Goal: Task Accomplishment & Management: Manage account settings

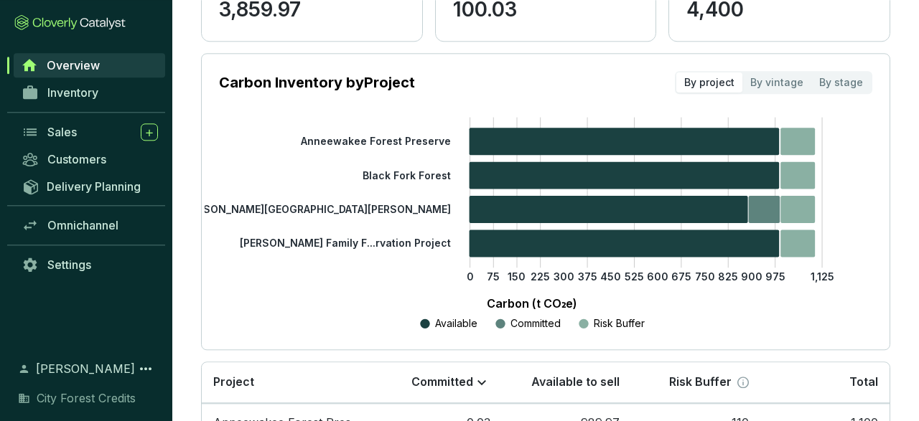
scroll to position [167, 0]
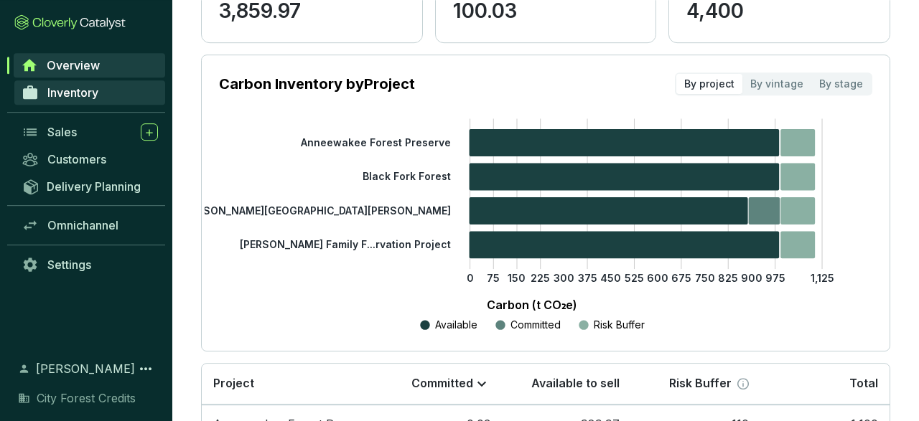
click at [70, 90] on span "Inventory" at bounding box center [72, 92] width 51 height 14
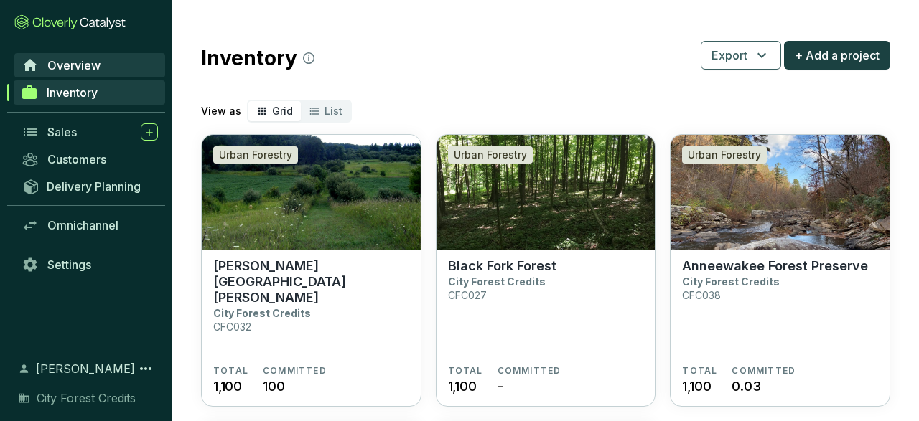
click at [62, 62] on span "Overview" at bounding box center [73, 65] width 53 height 14
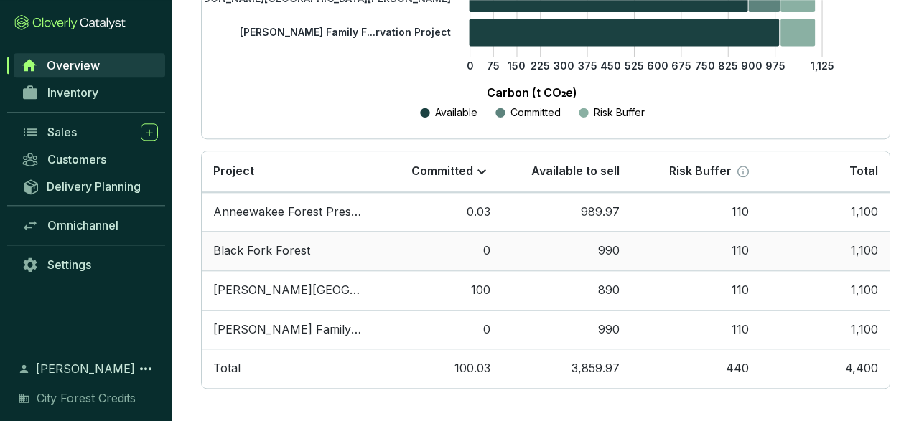
scroll to position [380, 0]
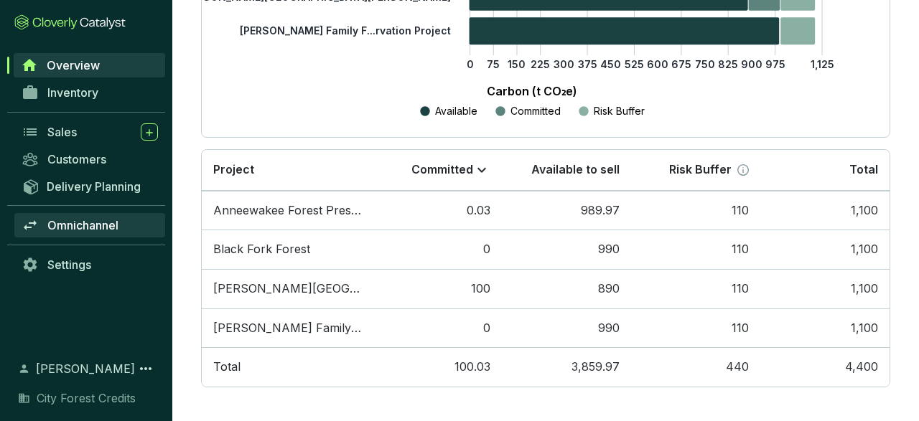
click at [84, 225] on span "Omnichannel" at bounding box center [82, 225] width 71 height 14
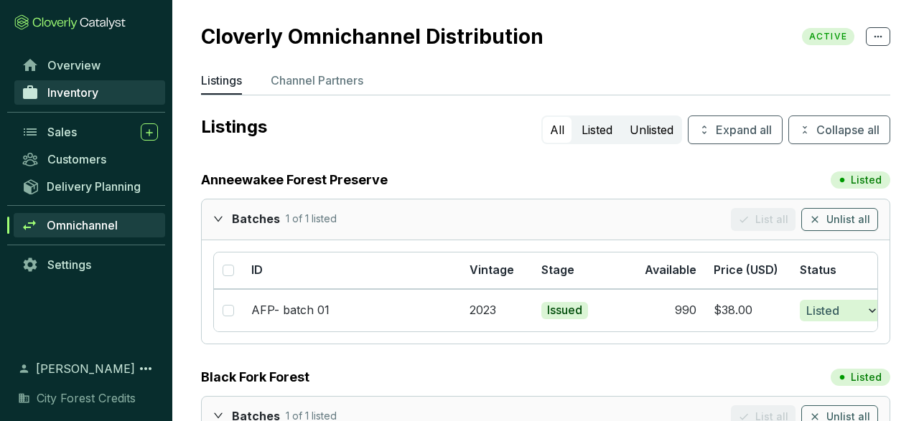
click at [71, 89] on span "Inventory" at bounding box center [72, 92] width 51 height 14
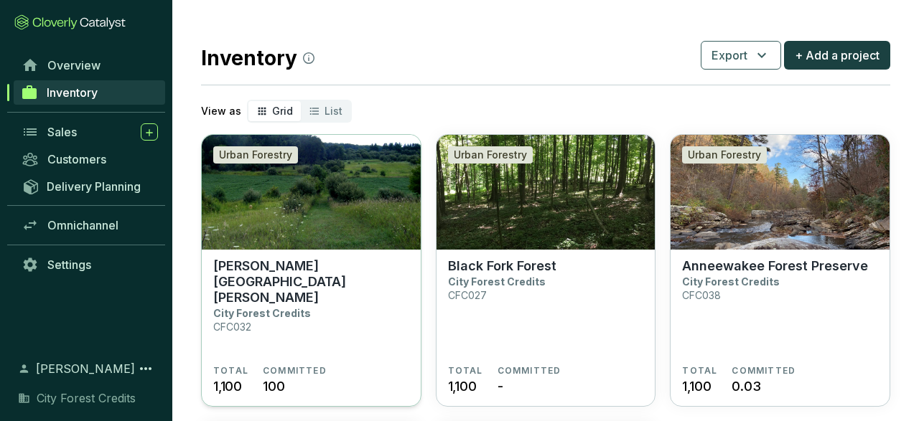
click at [279, 200] on img at bounding box center [311, 192] width 219 height 115
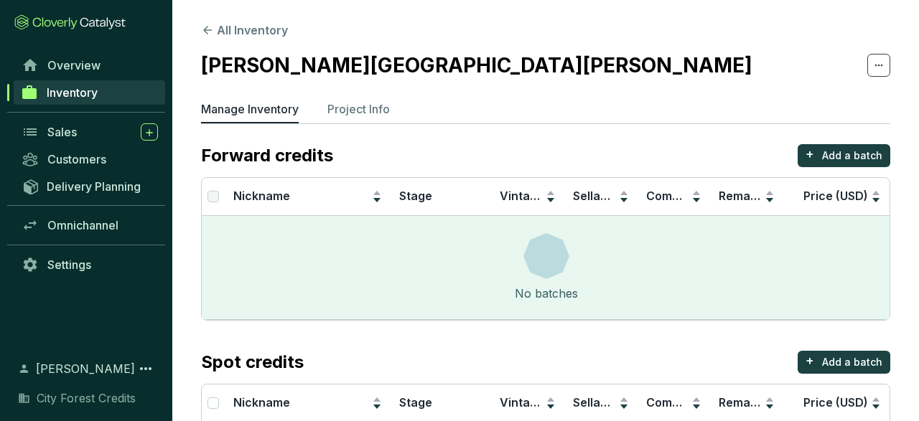
scroll to position [66, 0]
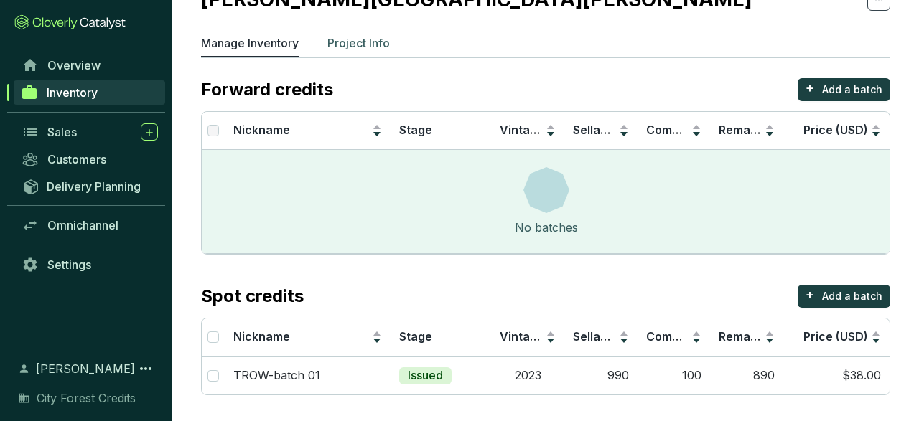
click at [351, 41] on p "Project Info" at bounding box center [358, 42] width 62 height 17
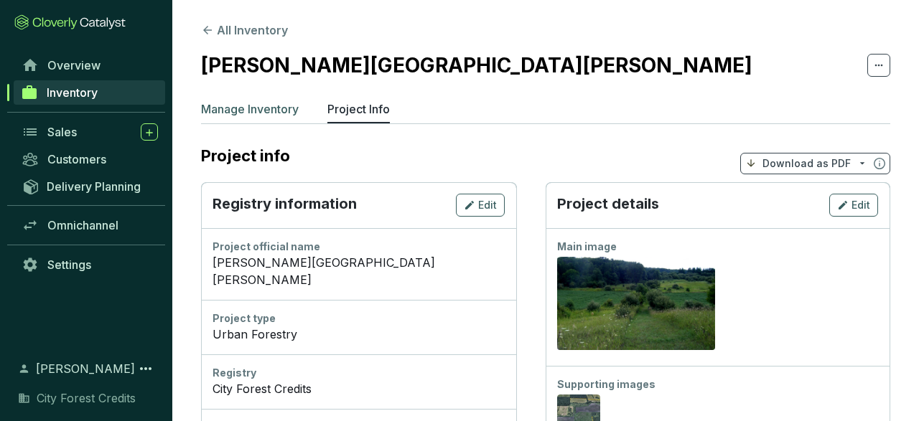
click at [246, 110] on p "Manage Inventory" at bounding box center [250, 108] width 98 height 17
